Goal: Task Accomplishment & Management: Manage account settings

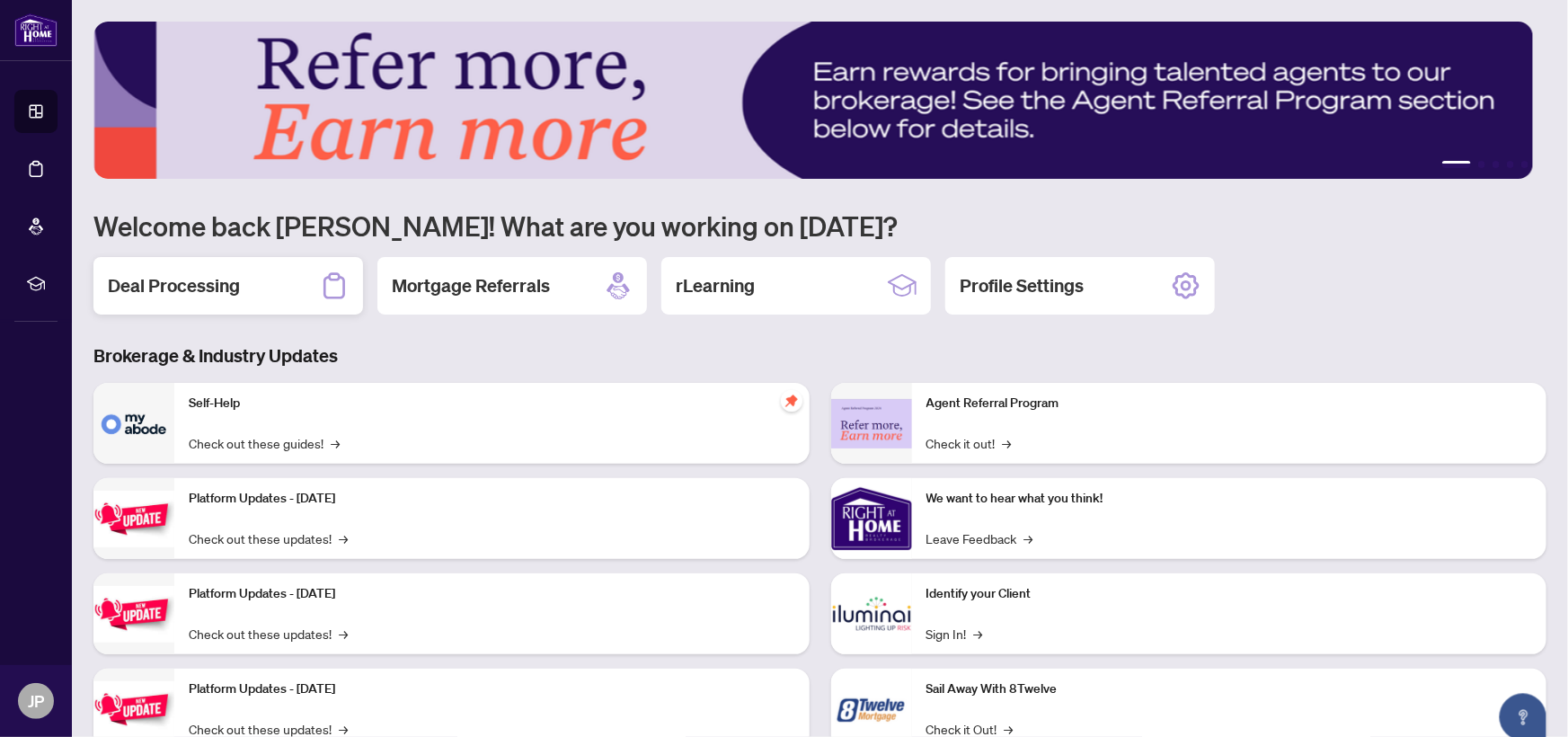
click at [162, 286] on h2 "Deal Processing" at bounding box center [174, 286] width 132 height 26
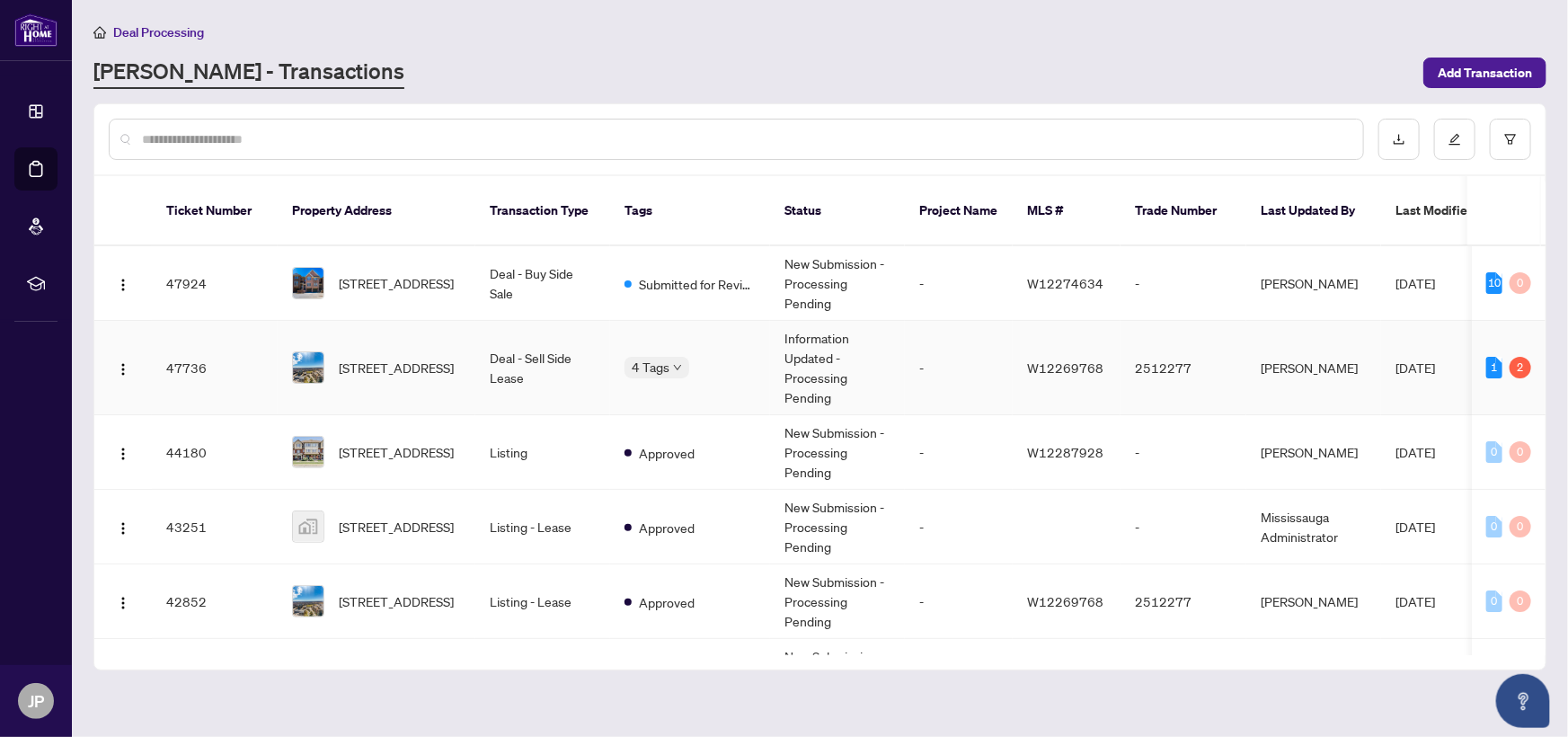
click at [538, 338] on td "Deal - Sell Side Lease" at bounding box center [543, 368] width 135 height 94
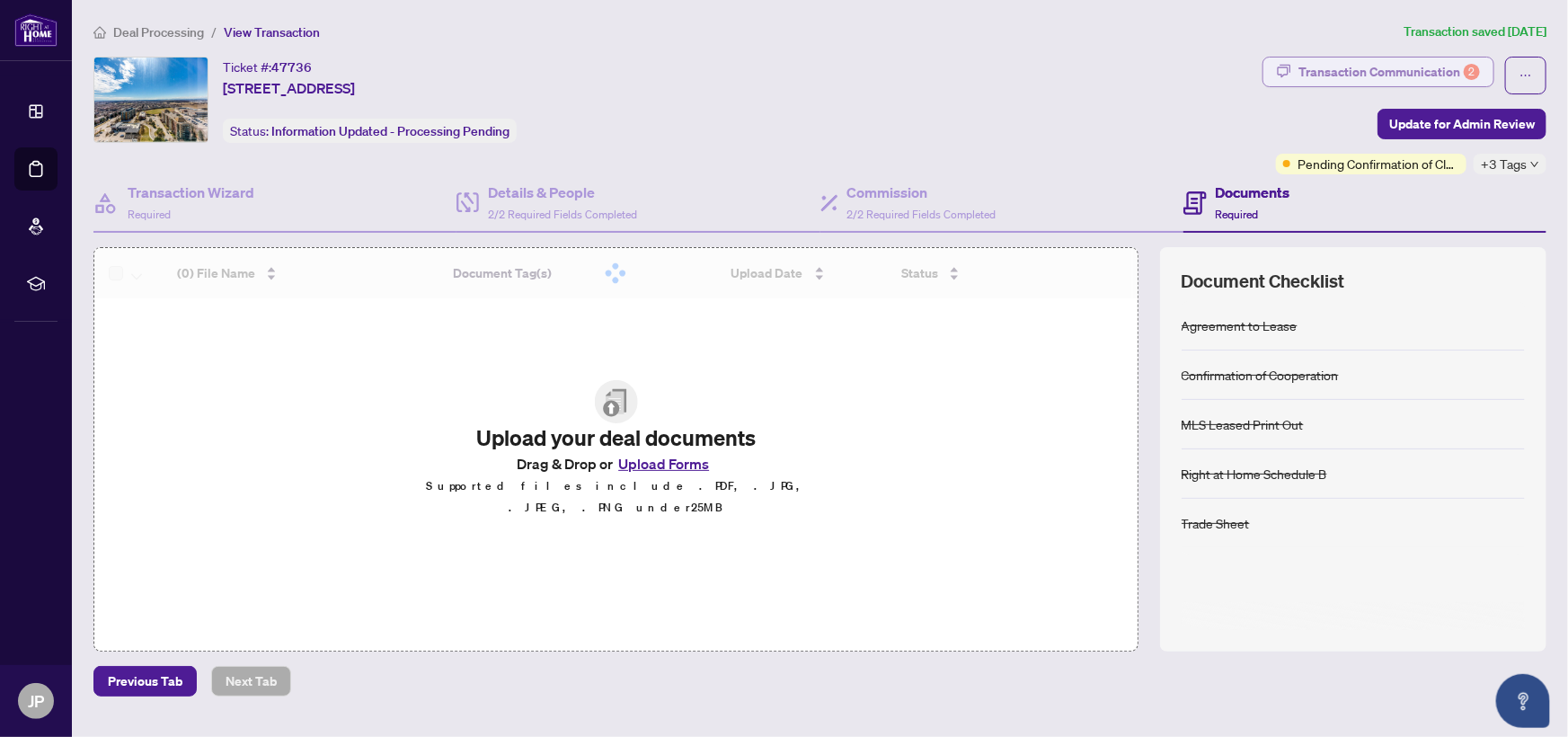
click at [1371, 69] on div "Transaction Communication 2" at bounding box center [1389, 72] width 181 height 28
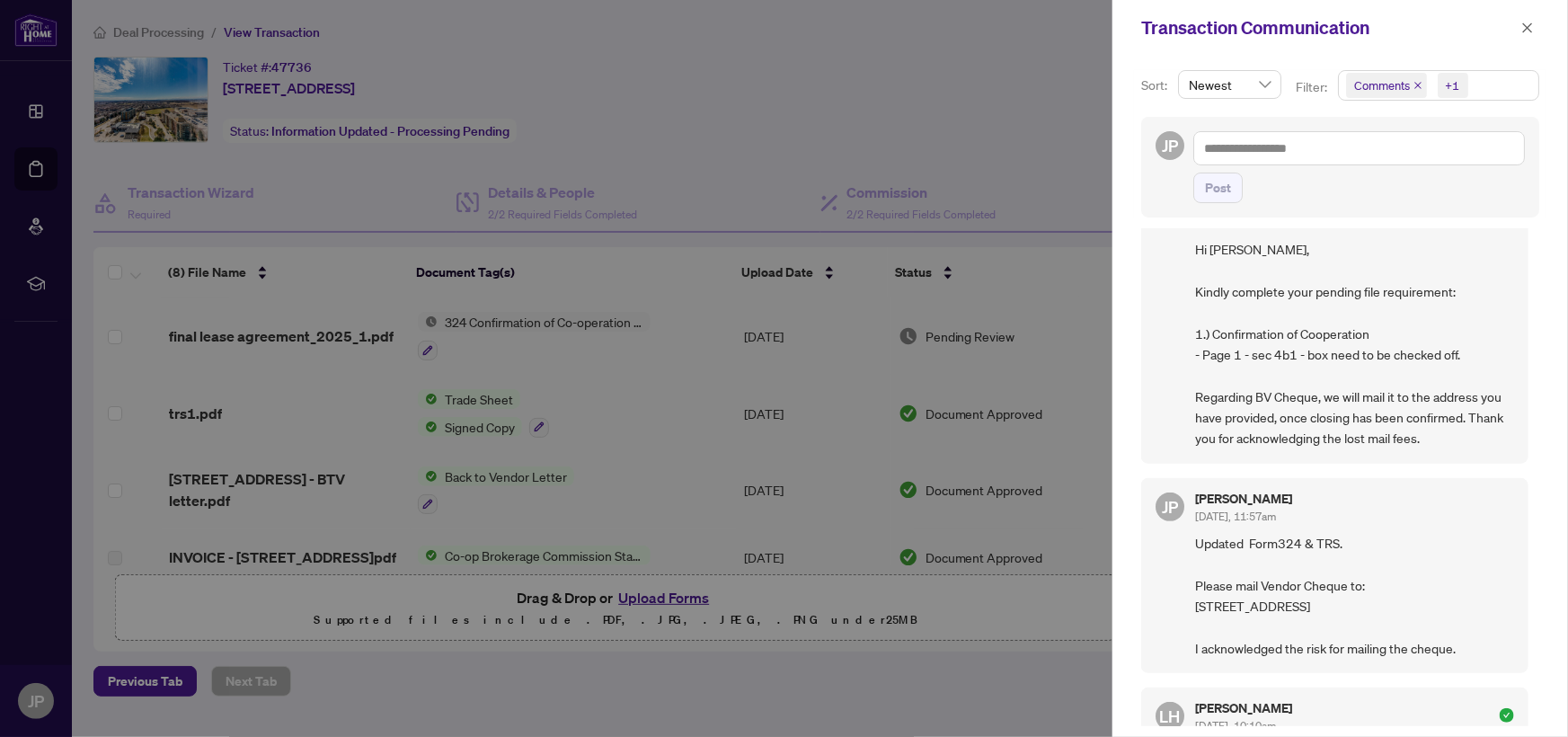
scroll to position [408, 0]
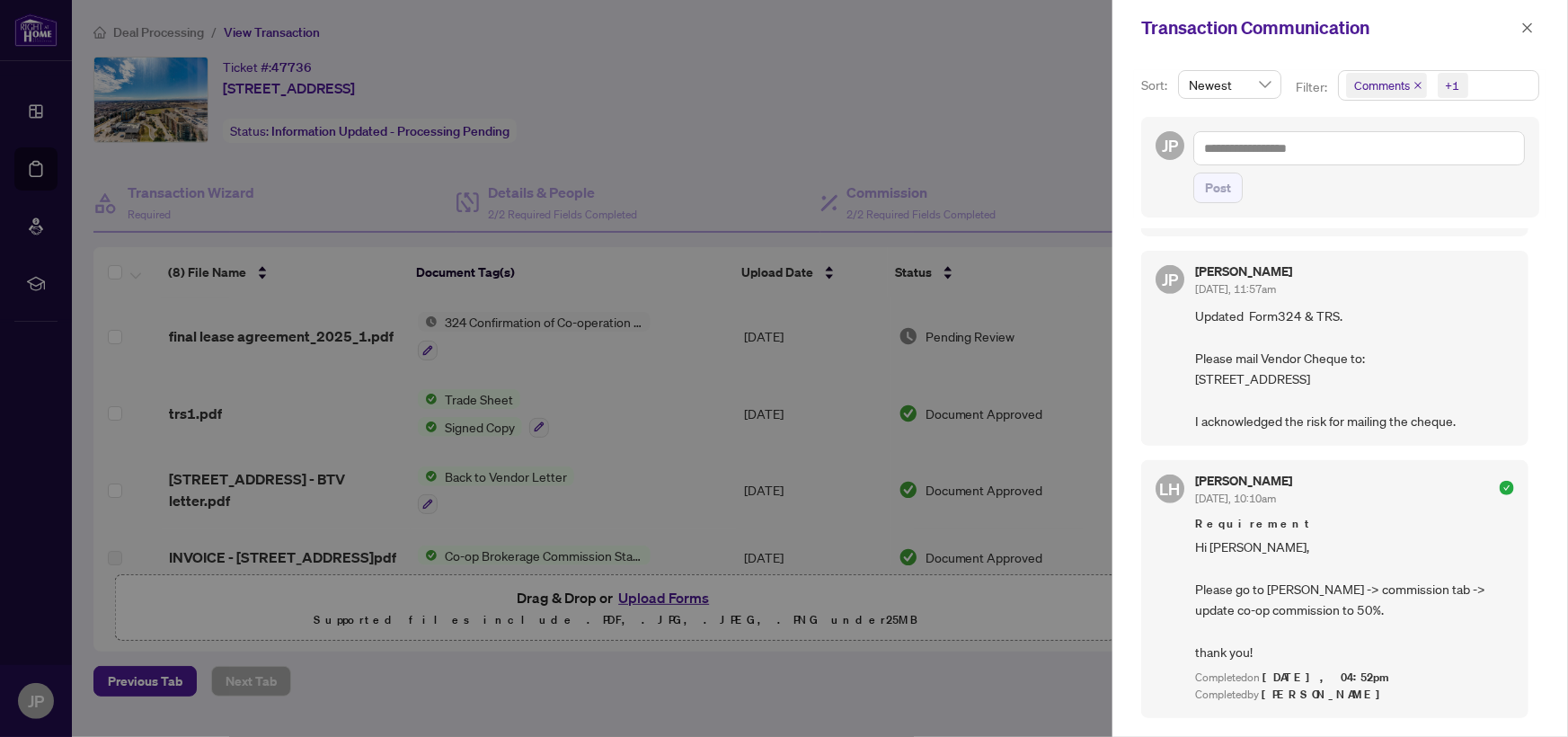
click at [1441, 508] on div "[PERSON_NAME] [DATE], 10:10am" at bounding box center [1354, 491] width 319 height 33
click at [1500, 496] on icon "check-circle" at bounding box center [1506, 487] width 14 height 14
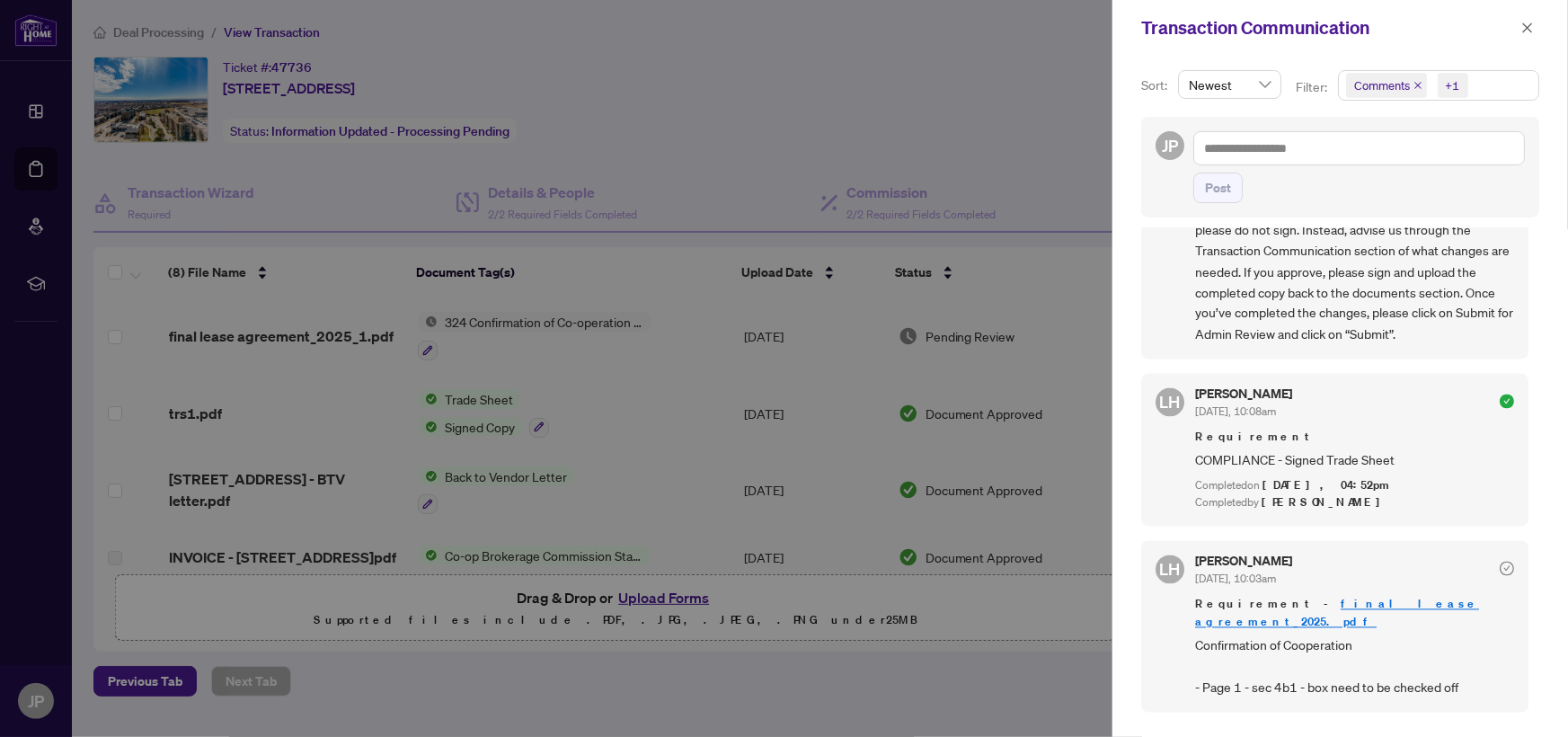
scroll to position [1635, 0]
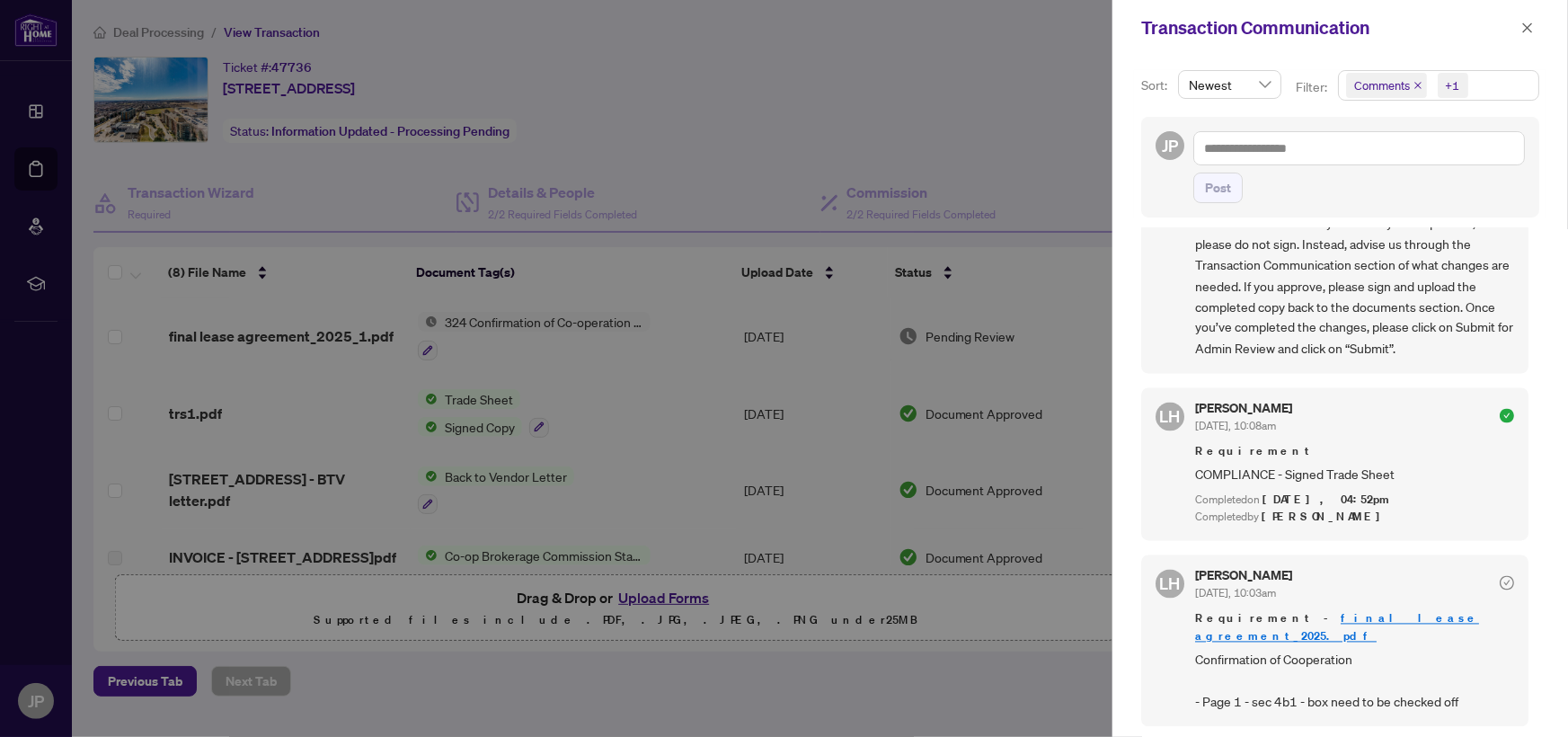
click at [1500, 424] on icon "check-circle" at bounding box center [1506, 416] width 14 height 14
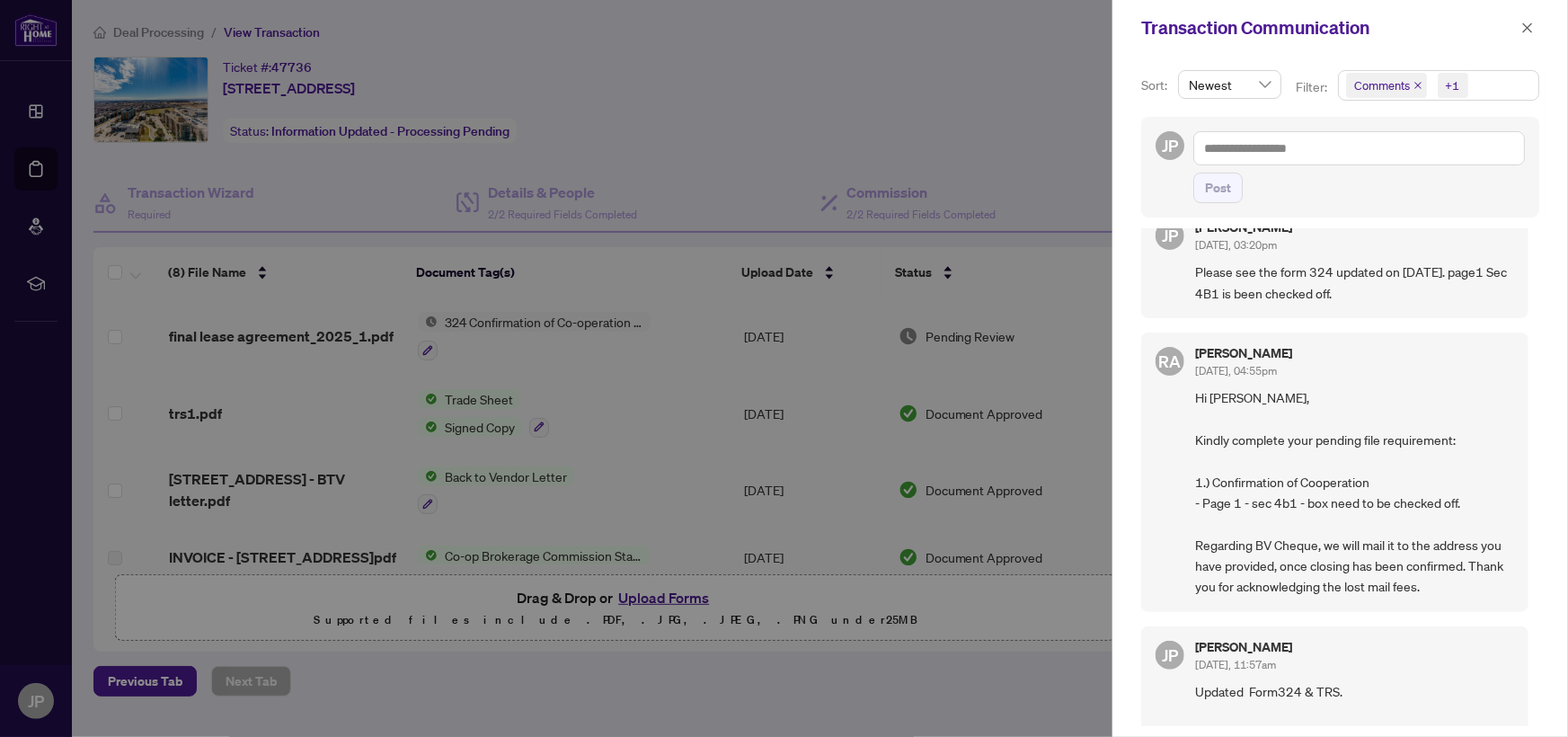
scroll to position [0, 0]
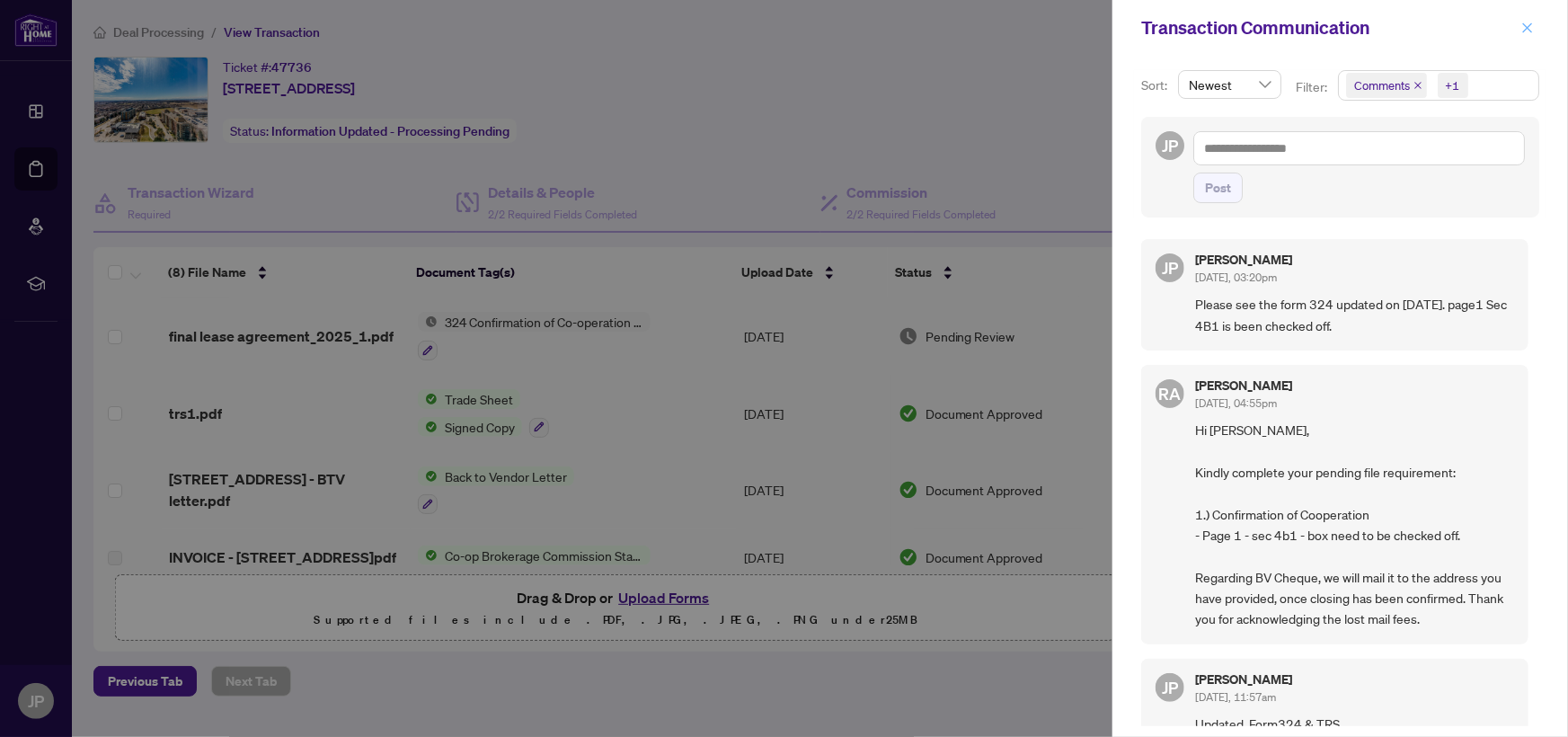
click at [1526, 26] on icon "close" at bounding box center [1527, 28] width 12 height 12
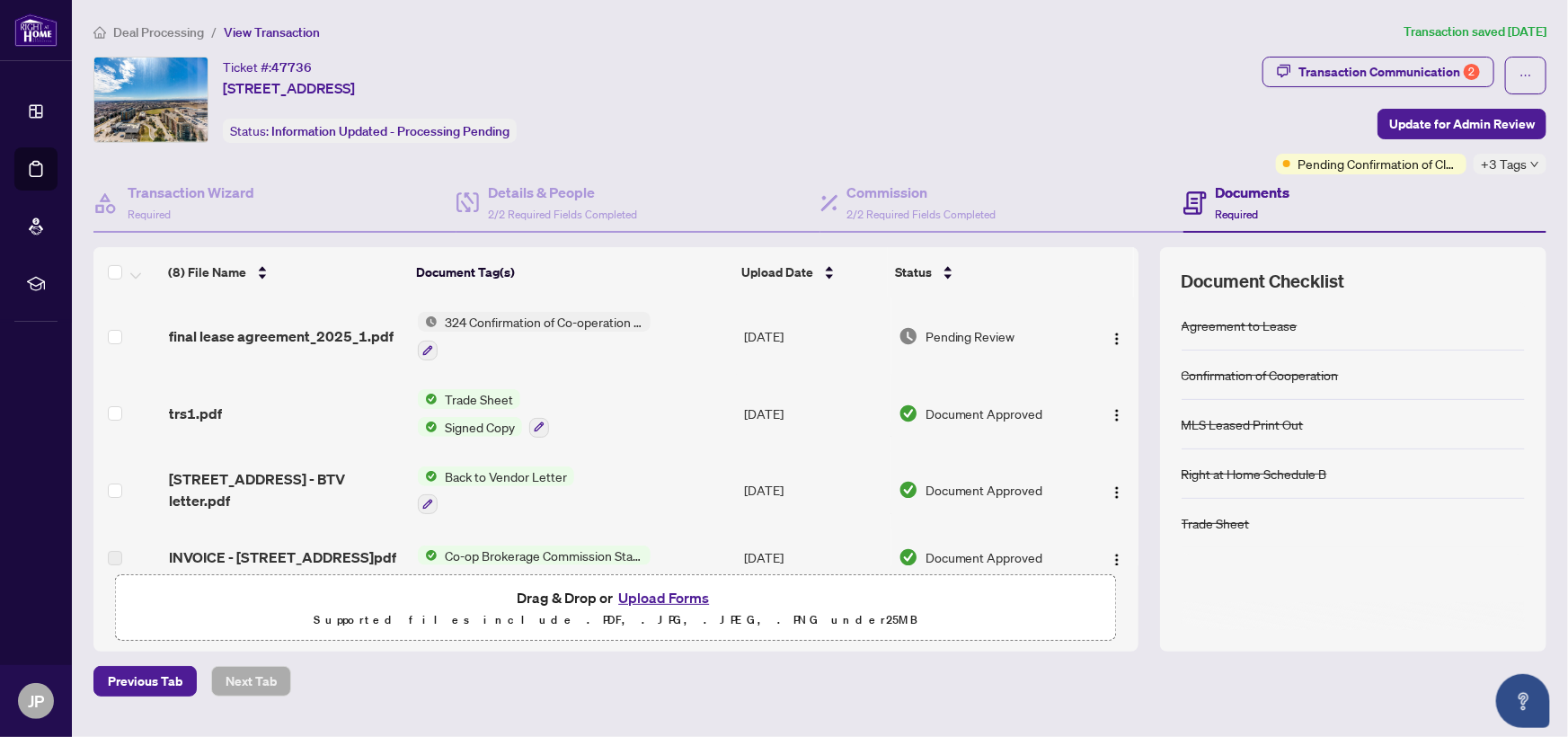
click at [1492, 162] on span "+3 Tags" at bounding box center [1503, 164] width 46 height 21
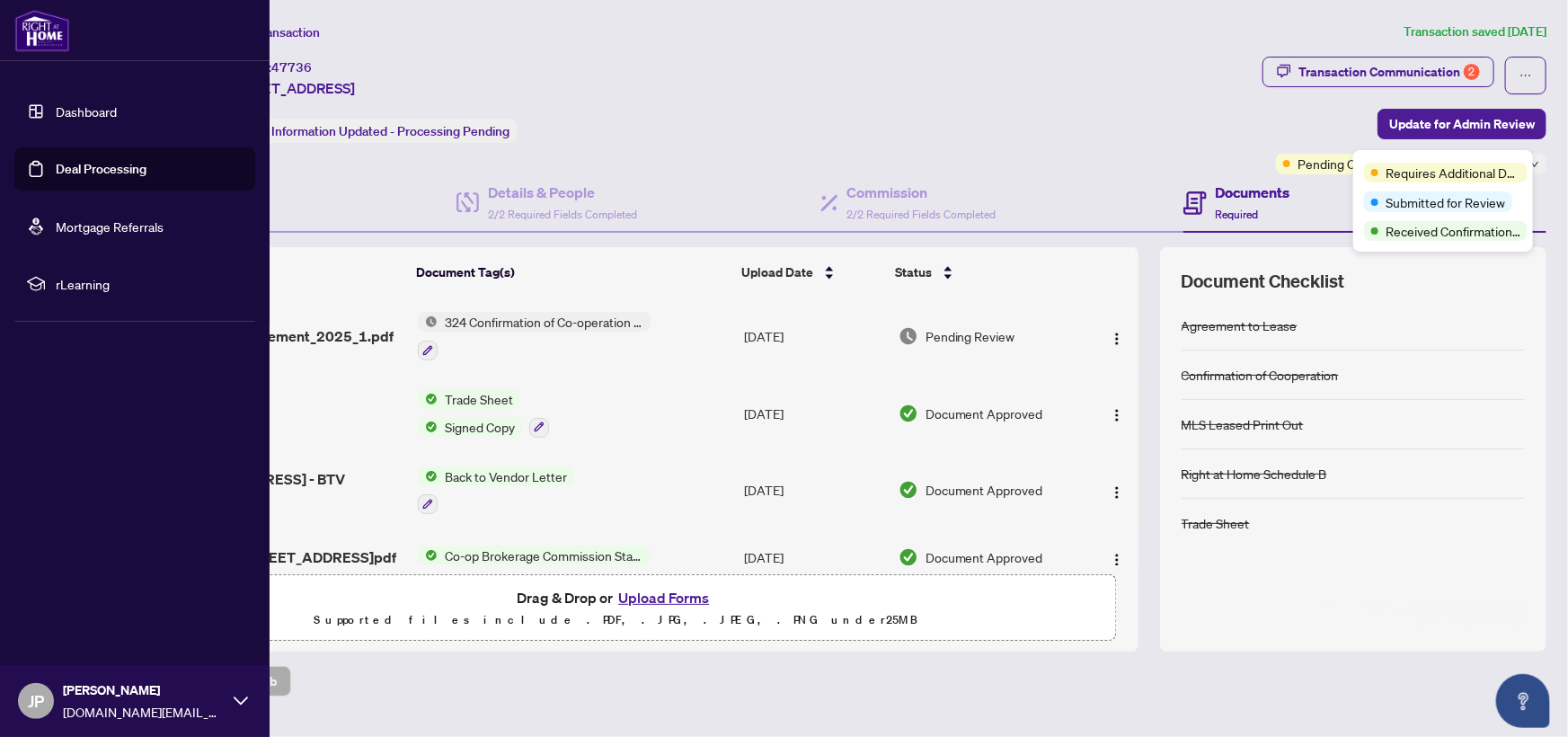
click at [40, 22] on img at bounding box center [42, 29] width 56 height 43
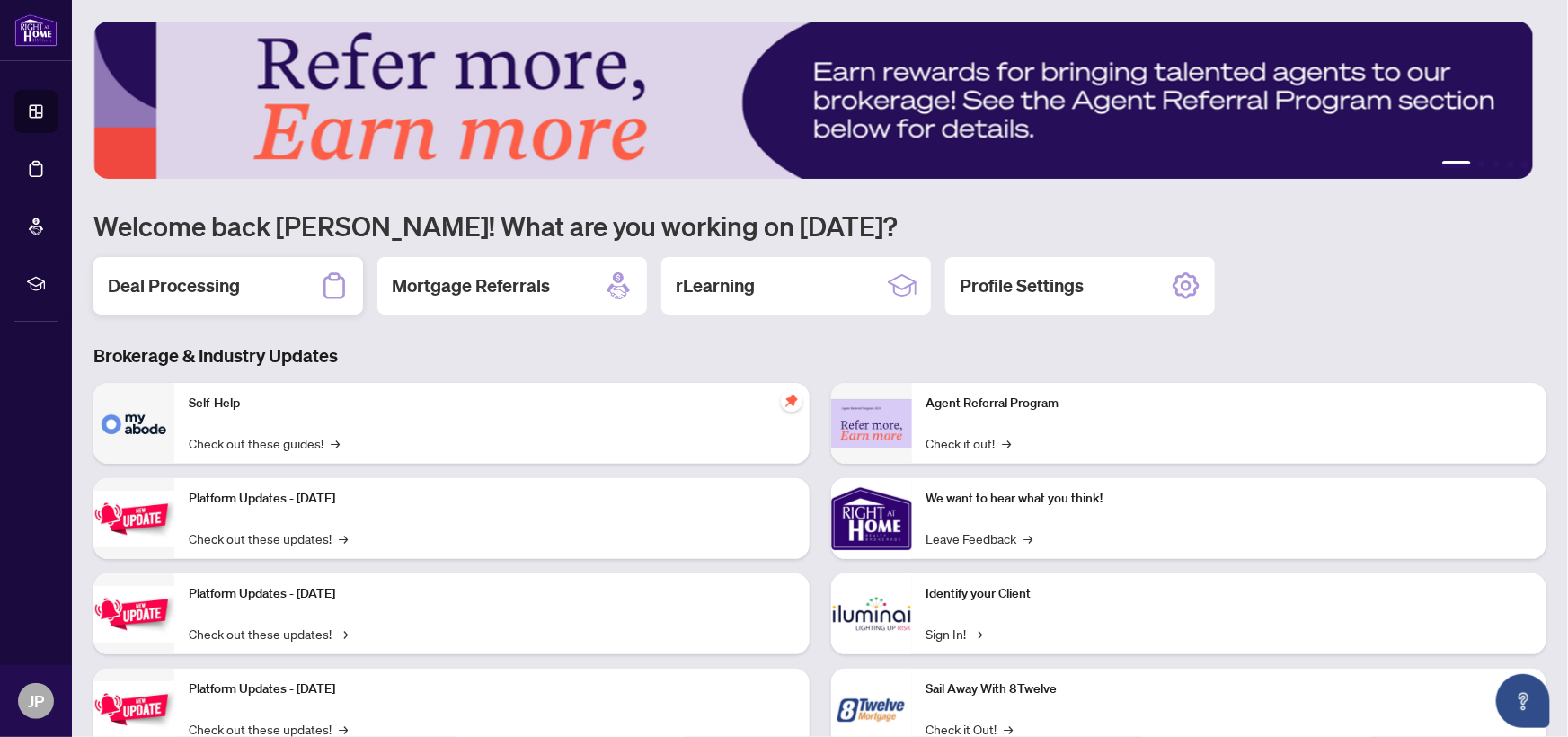
click at [224, 280] on h2 "Deal Processing" at bounding box center [174, 286] width 132 height 26
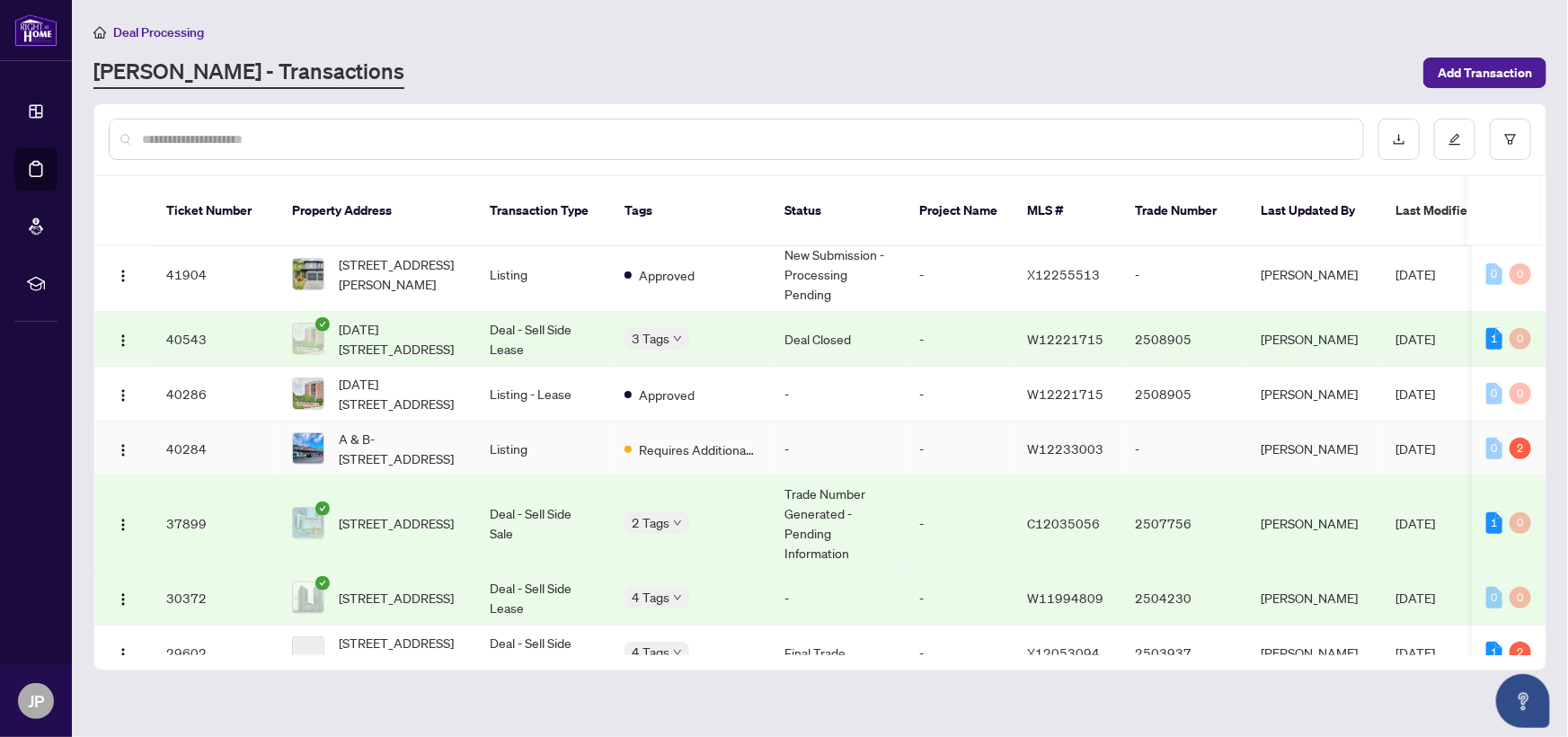
scroll to position [408, 0]
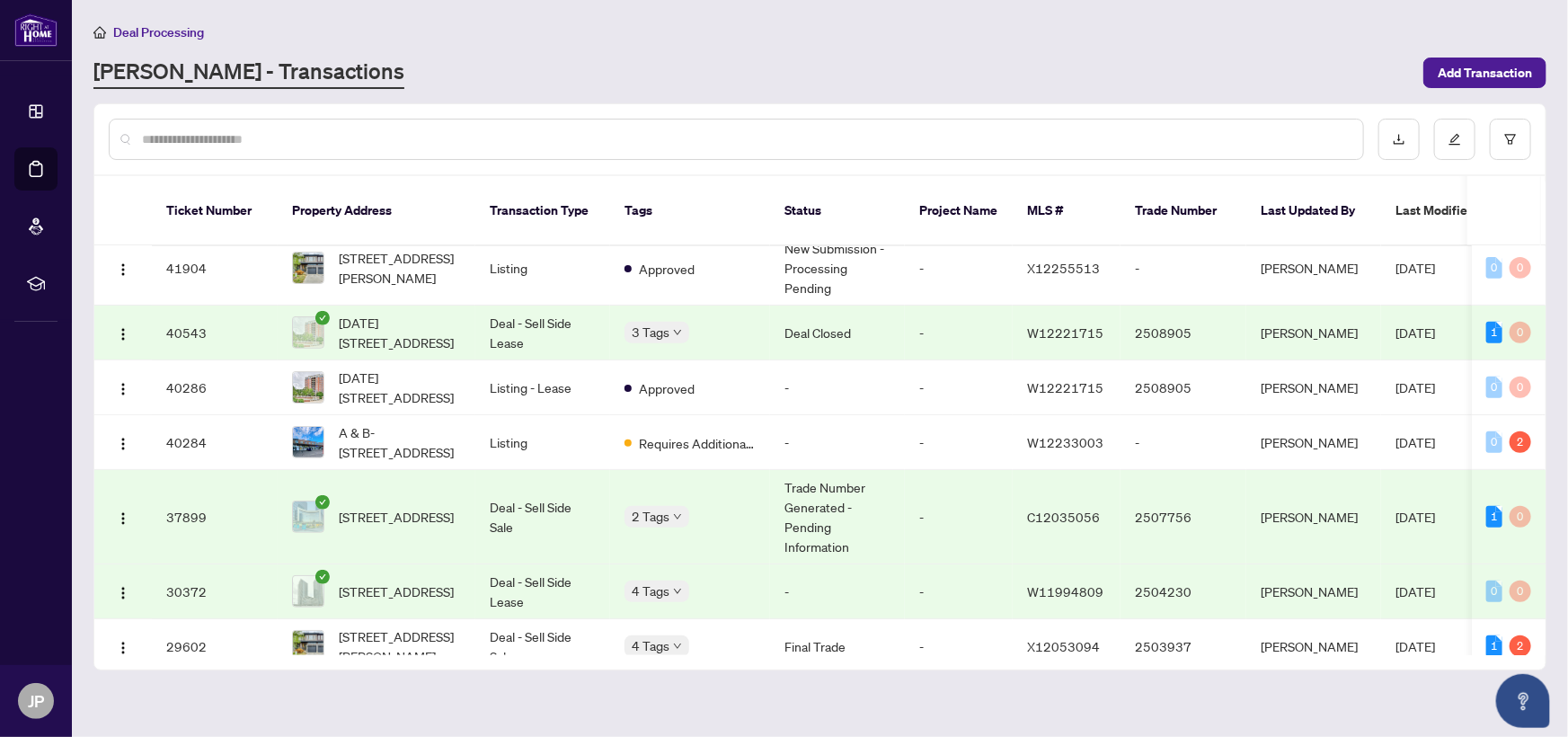
click at [517, 494] on td "Deal - Sell Side Sale" at bounding box center [543, 517] width 135 height 94
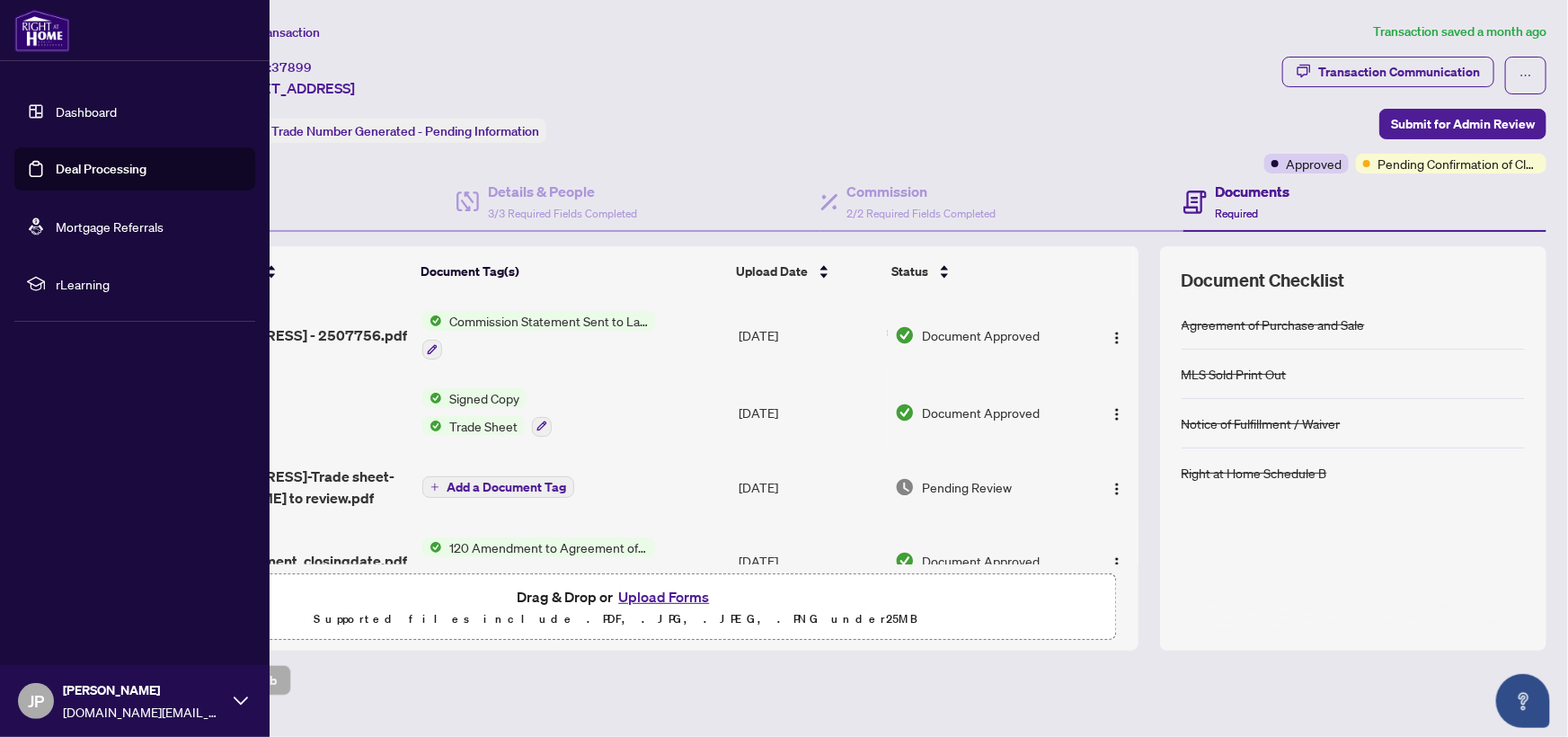
click at [39, 29] on img at bounding box center [42, 29] width 56 height 43
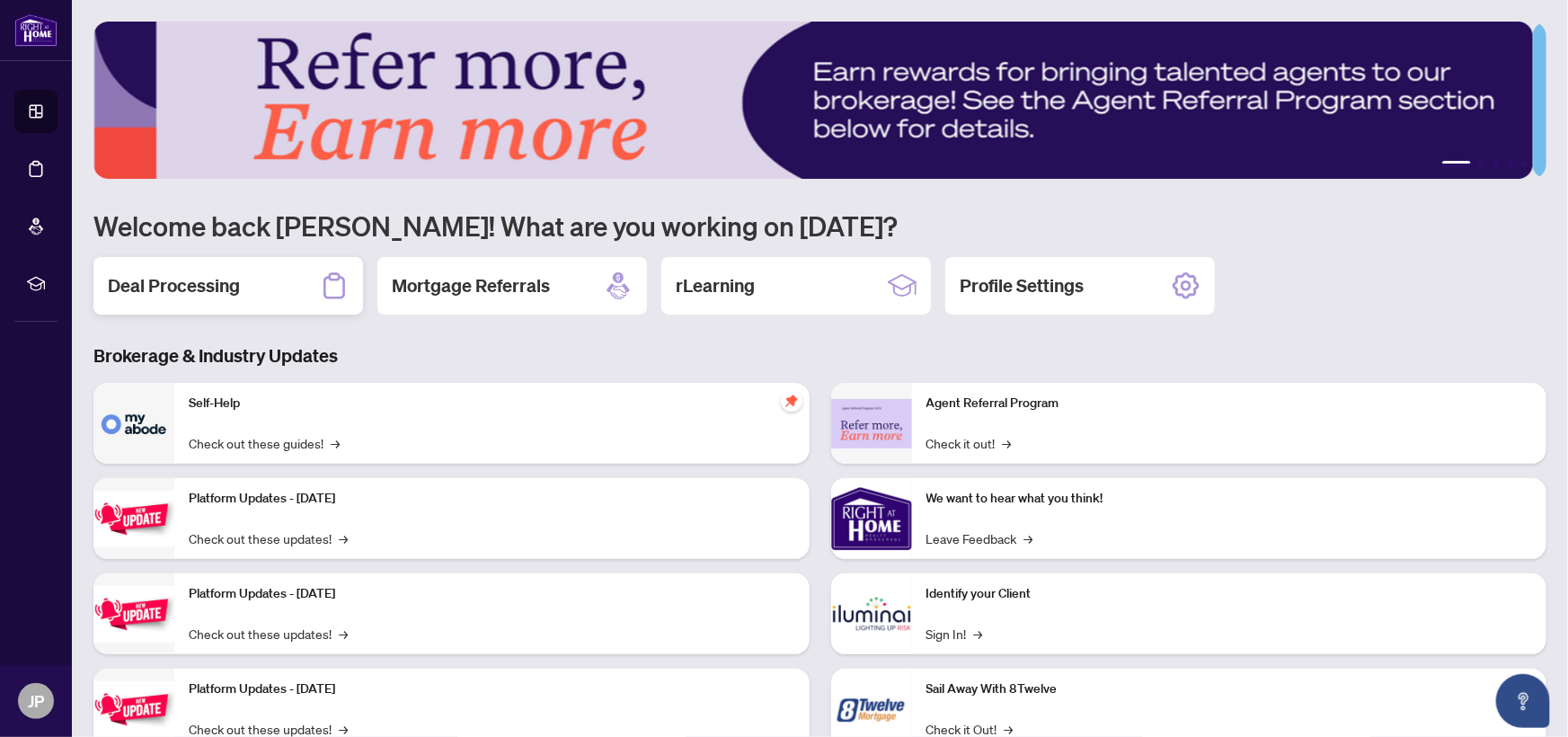
click at [169, 278] on h2 "Deal Processing" at bounding box center [174, 286] width 132 height 26
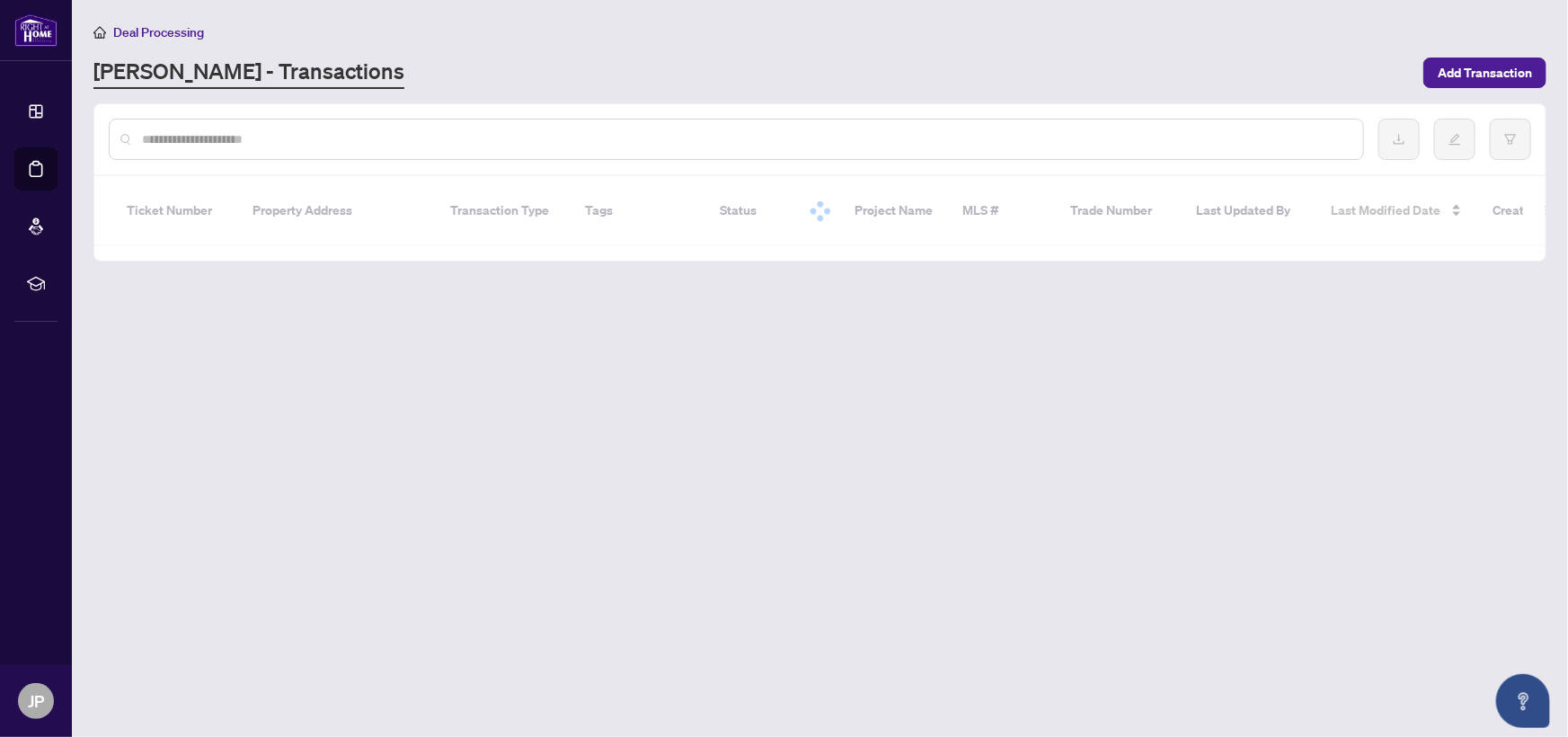
click at [0, 0] on link "Dashboard" at bounding box center [0, 0] width 0 height 0
